Goal: Obtain resource: Obtain resource

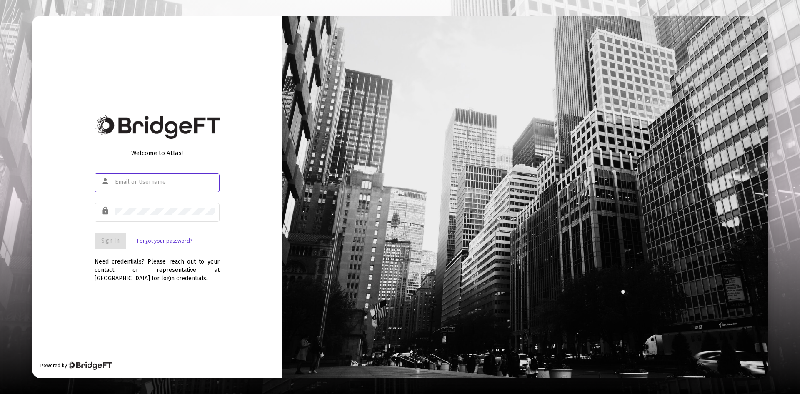
type input "[EMAIL_ADDRESS][DOMAIN_NAME]"
click at [108, 243] on span "Sign In" at bounding box center [110, 240] width 18 height 7
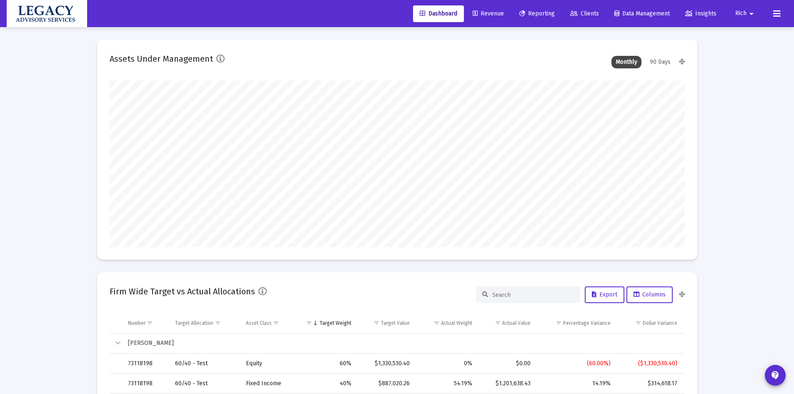
scroll to position [167, 575]
type input "[DATE]"
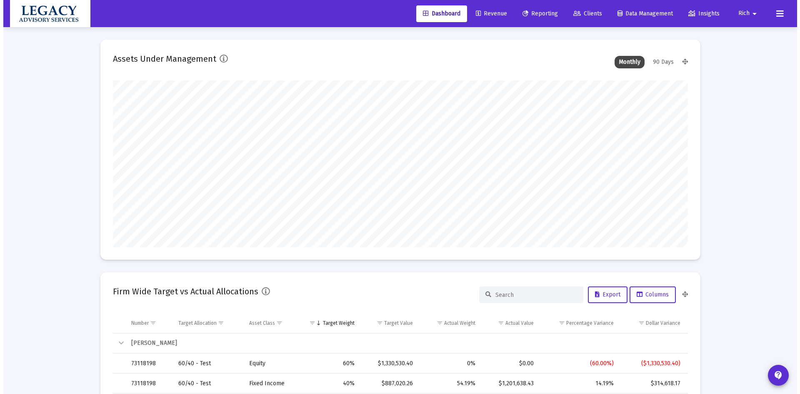
scroll to position [167, 269]
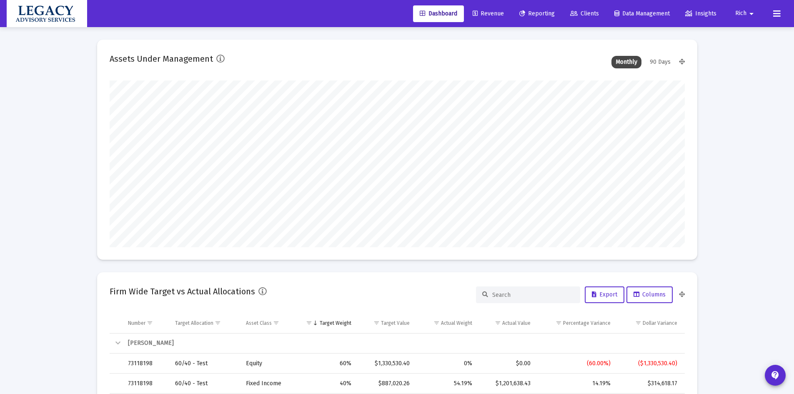
click at [535, 9] on link "Reporting" at bounding box center [537, 13] width 49 height 17
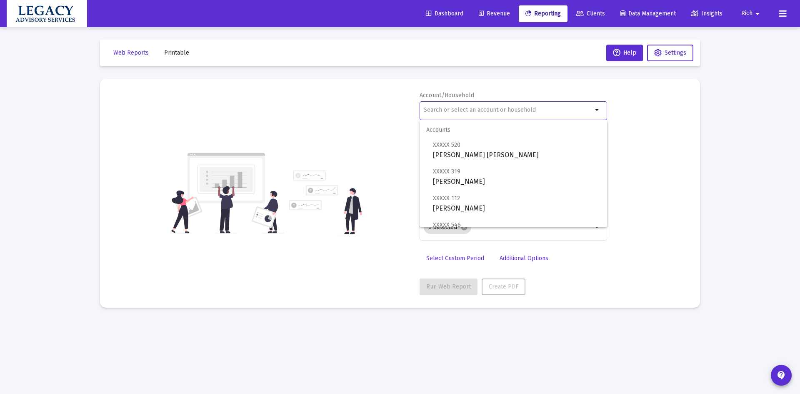
click at [461, 110] on input "text" at bounding box center [508, 110] width 169 height 7
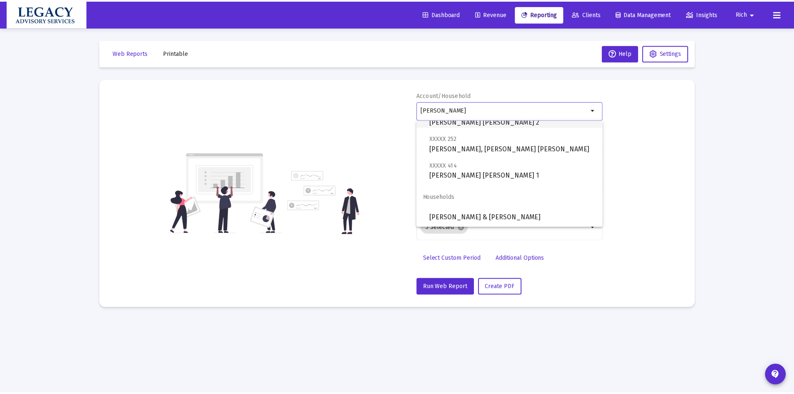
scroll to position [87, 0]
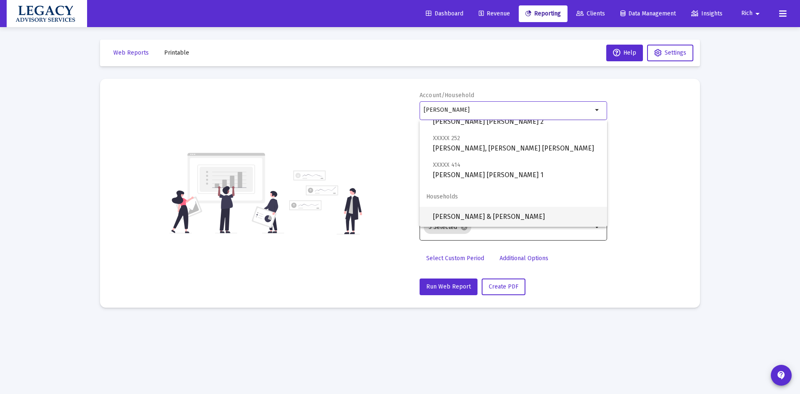
click at [505, 215] on span "[PERSON_NAME] & [PERSON_NAME]" at bounding box center [517, 217] width 168 height 20
type input "[PERSON_NAME] & [PERSON_NAME]"
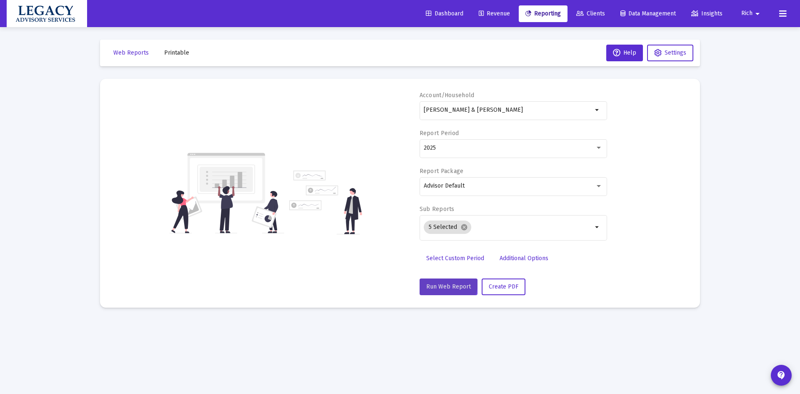
click at [446, 283] on span "Run Web Report" at bounding box center [448, 286] width 45 height 7
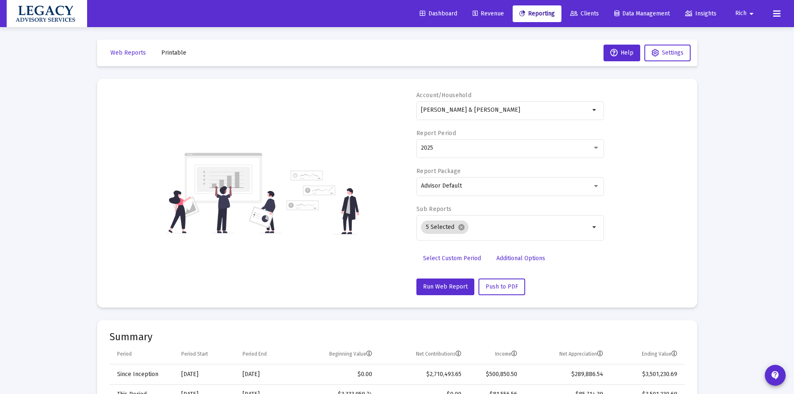
click at [174, 54] on span "Printable" at bounding box center [173, 52] width 25 height 7
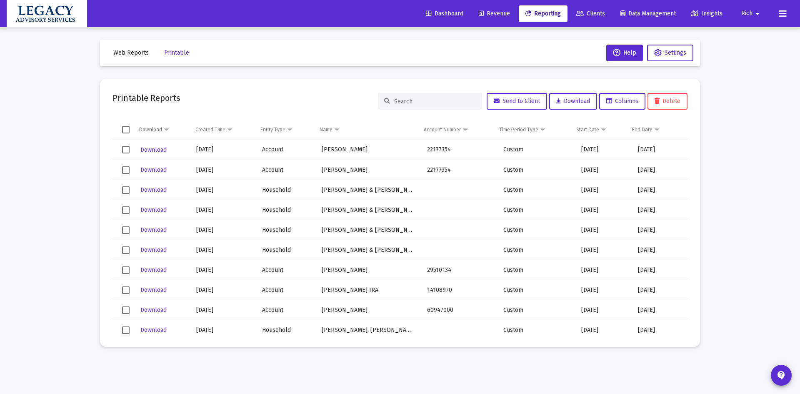
click at [128, 51] on span "Web Reports" at bounding box center [130, 52] width 35 height 7
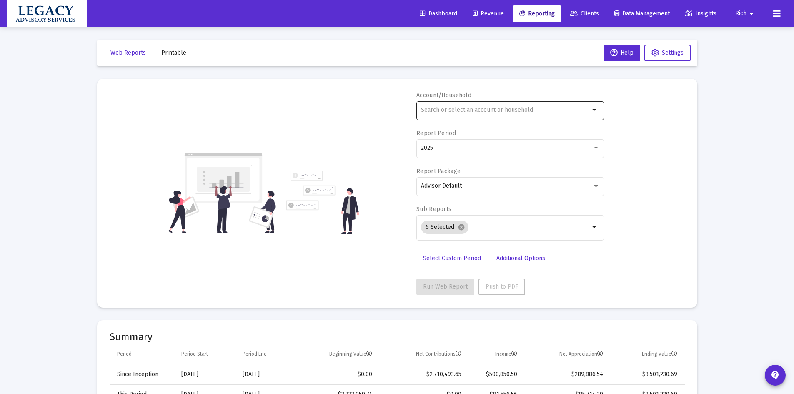
click at [444, 111] on input "text" at bounding box center [505, 110] width 169 height 7
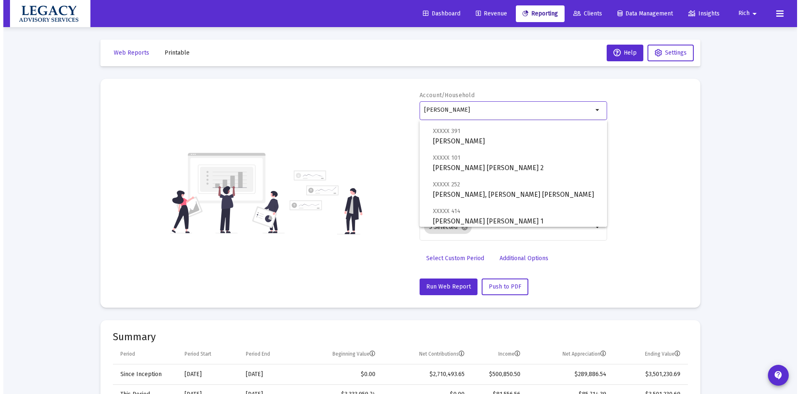
scroll to position [87, 0]
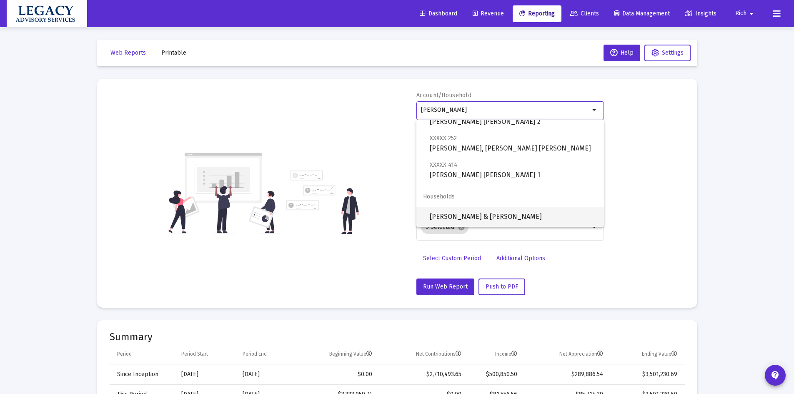
click at [473, 220] on span "[PERSON_NAME] & [PERSON_NAME]" at bounding box center [514, 217] width 168 height 20
type input "[PERSON_NAME] & [PERSON_NAME]"
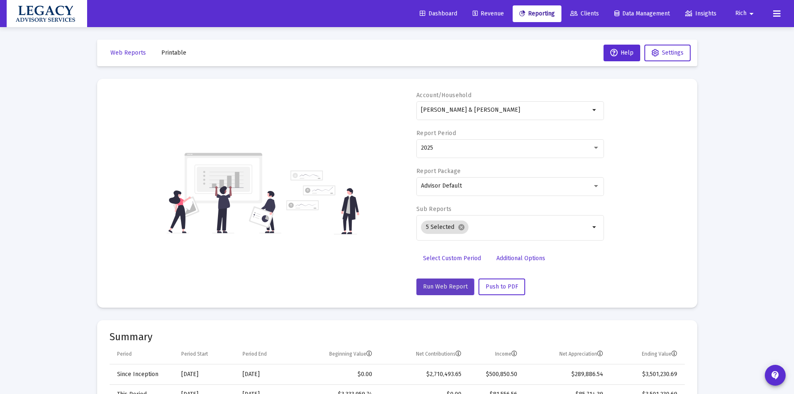
click at [444, 289] on span "Run Web Report" at bounding box center [445, 286] width 45 height 7
click at [499, 283] on span "Push to PDF" at bounding box center [501, 286] width 33 height 7
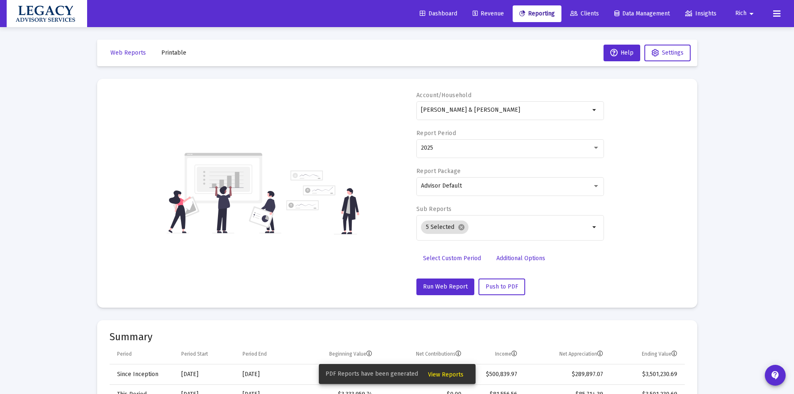
click at [442, 374] on span "View Reports" at bounding box center [445, 374] width 35 height 7
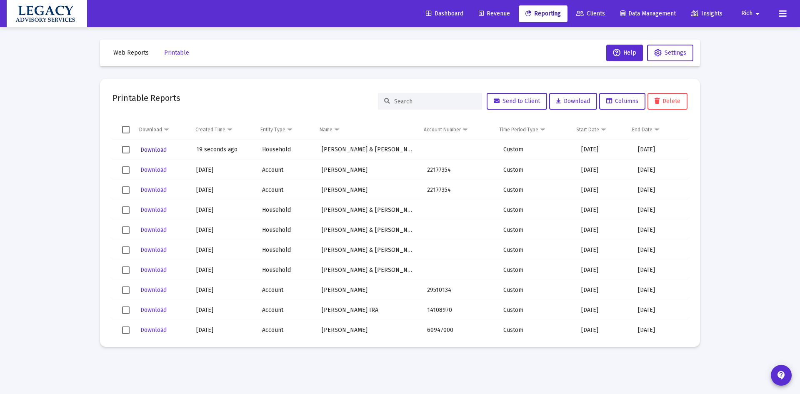
click at [152, 148] on span "Download" at bounding box center [153, 149] width 26 height 7
